Goal: Check status: Check status

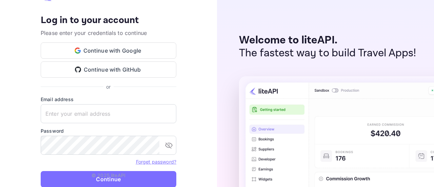
type input "[EMAIL_ADDRESS][DOMAIN_NAME]"
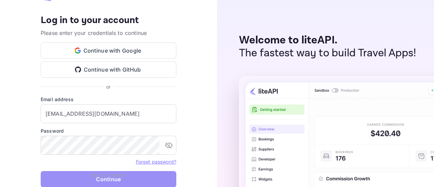
click at [95, 181] on button "Continue" at bounding box center [109, 179] width 136 height 16
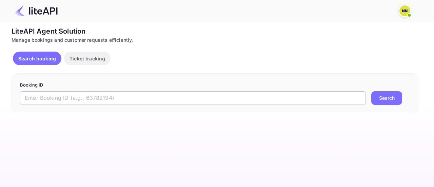
drag, startPoint x: 43, startPoint y: 95, endPoint x: 57, endPoint y: 95, distance: 13.2
click at [43, 95] on input "text" at bounding box center [193, 98] width 346 height 14
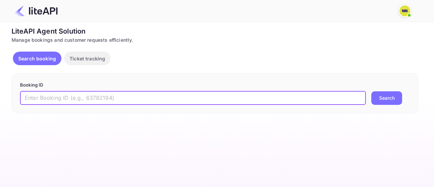
paste input "8846834"
type input "8846834"
click at [382, 101] on button "Search" at bounding box center [386, 98] width 31 height 14
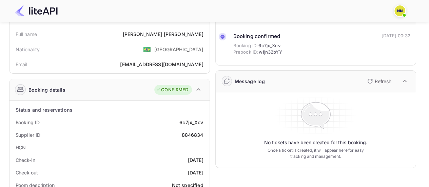
scroll to position [68, 0]
